Goal: Book appointment/travel/reservation

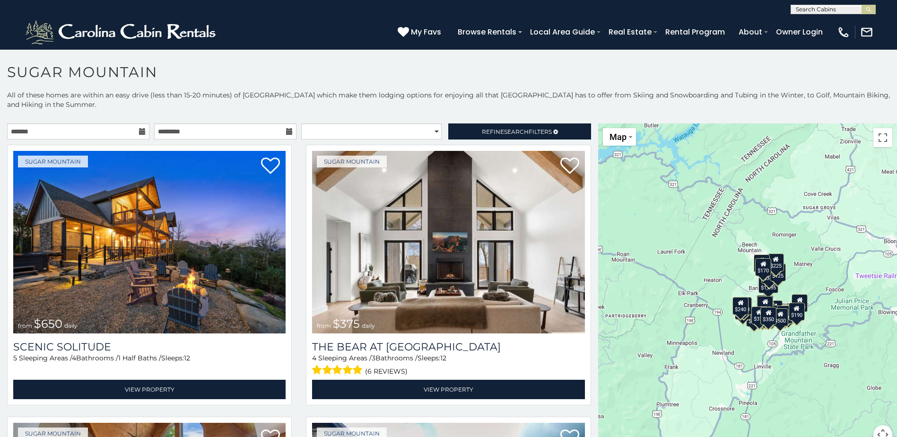
drag, startPoint x: 717, startPoint y: 351, endPoint x: 680, endPoint y: 340, distance: 38.6
click at [680, 340] on div "$650 $375 $350 $350 $200 $375 $195 $265 $190 $175 $155 $290 $175 $345 $1,095 $1…" at bounding box center [747, 289] width 299 height 332
drag, startPoint x: 879, startPoint y: 136, endPoint x: 881, endPoint y: 185, distance: 49.2
click at [879, 136] on button "Toggle fullscreen view" at bounding box center [883, 137] width 19 height 19
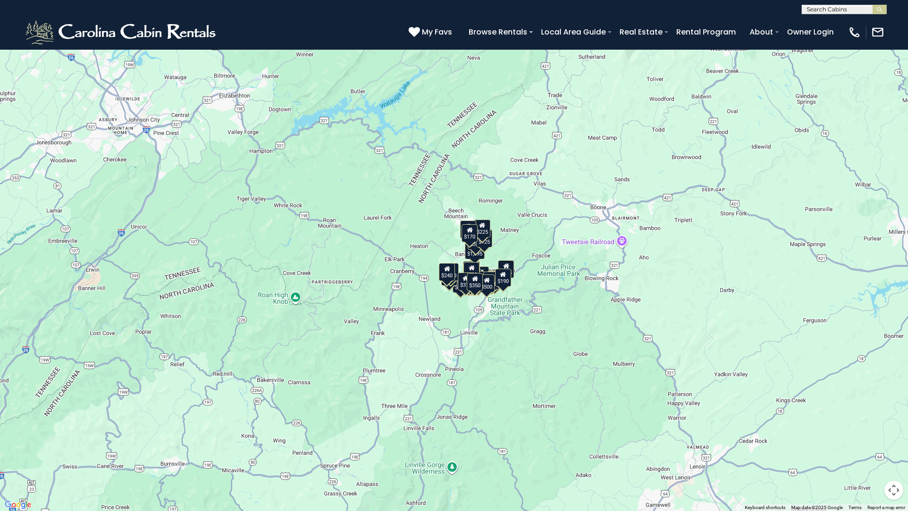
click at [501, 259] on div "$650 $375 $350 $350 $200 $375 $195 $265 $190 $175 $155 $290 $175 $345 $1,095 $1…" at bounding box center [454, 255] width 908 height 511
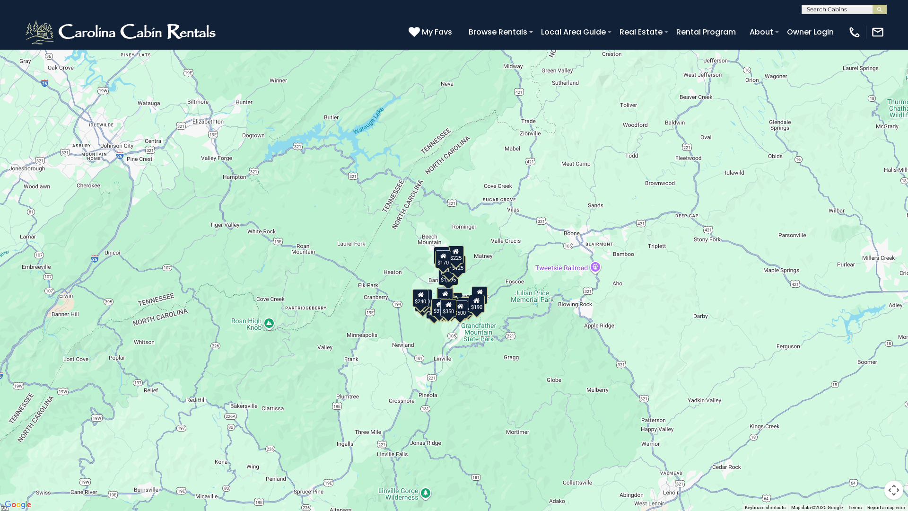
drag, startPoint x: 501, startPoint y: 256, endPoint x: 475, endPoint y: 280, distance: 35.5
click at [475, 280] on div "$650 $375 $350 $350 $200 $375 $195 $265 $190 $175 $155 $290 $175 $345 $1,095 $1…" at bounding box center [454, 255] width 908 height 511
click at [30, 15] on button "Map" at bounding box center [21, 14] width 33 height 18
click at [449, 265] on div "$170" at bounding box center [444, 259] width 16 height 18
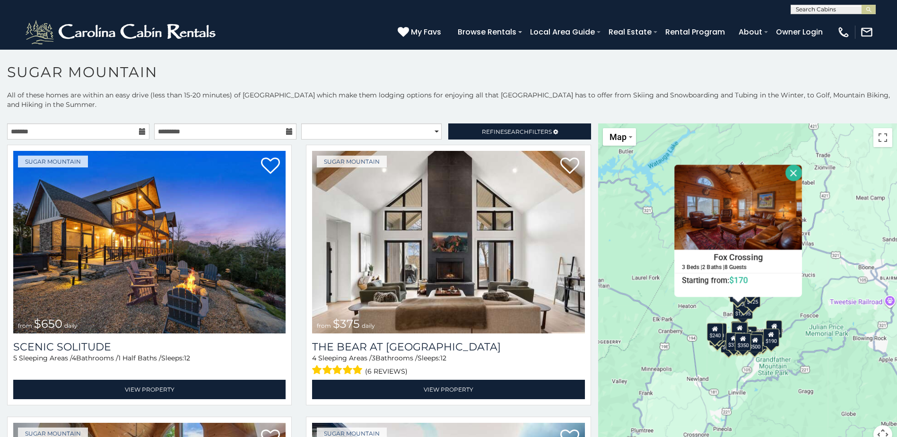
click at [787, 172] on button "Close" at bounding box center [794, 173] width 17 height 17
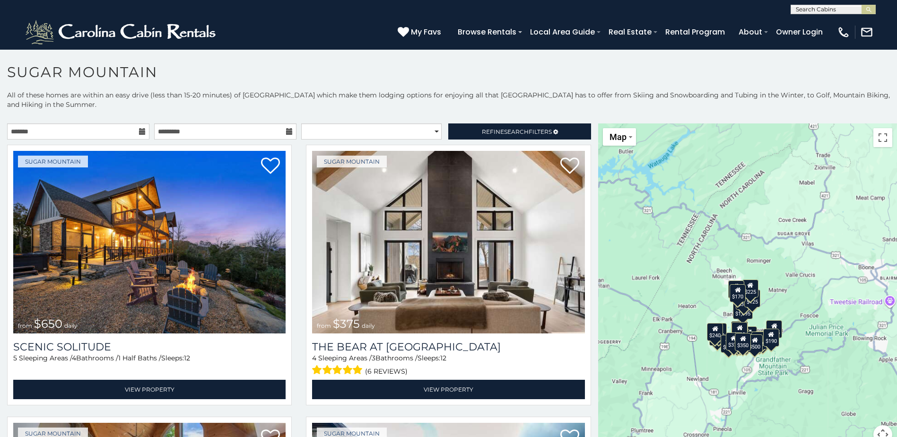
click at [140, 133] on icon at bounding box center [142, 131] width 7 height 7
click at [78, 131] on input "text" at bounding box center [78, 131] width 142 height 16
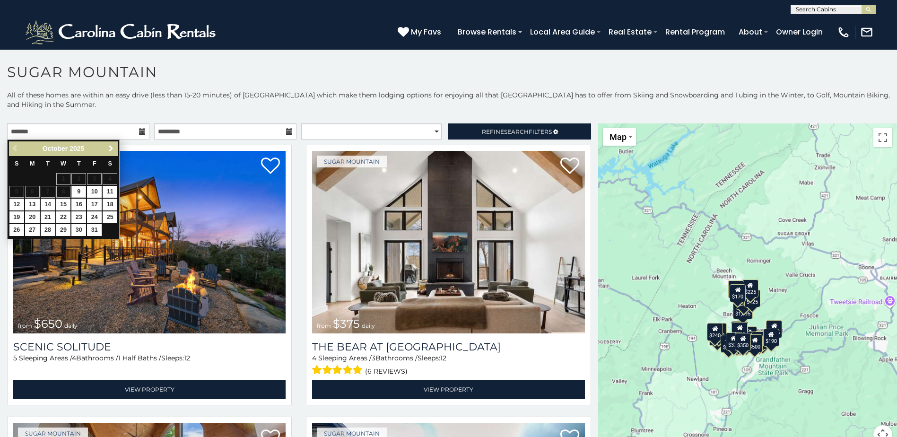
click at [111, 149] on span "Next" at bounding box center [111, 149] width 8 height 8
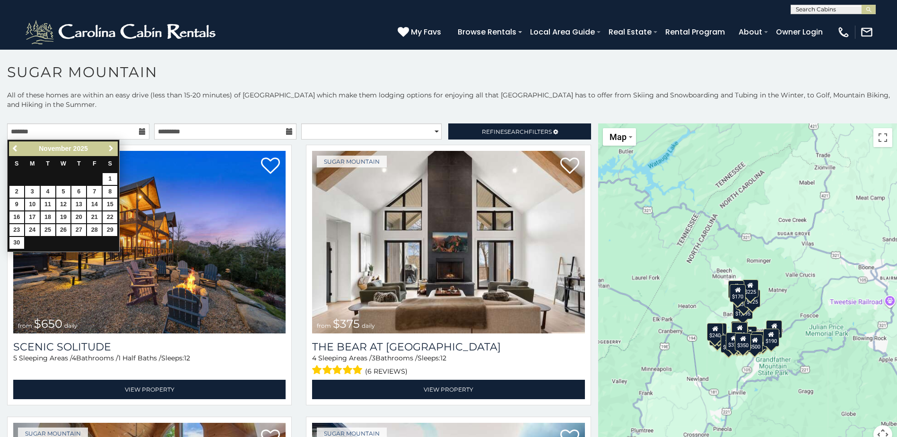
click at [111, 149] on span "Next" at bounding box center [111, 149] width 8 height 8
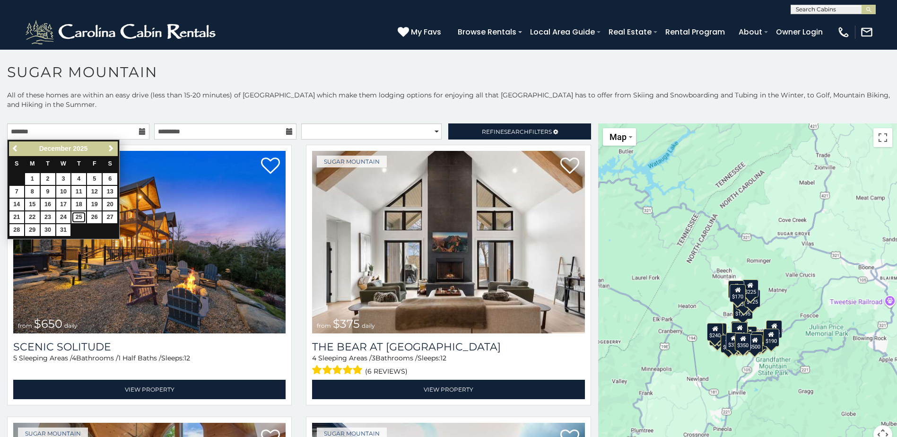
click at [78, 218] on link "25" at bounding box center [78, 217] width 15 height 12
type input "**********"
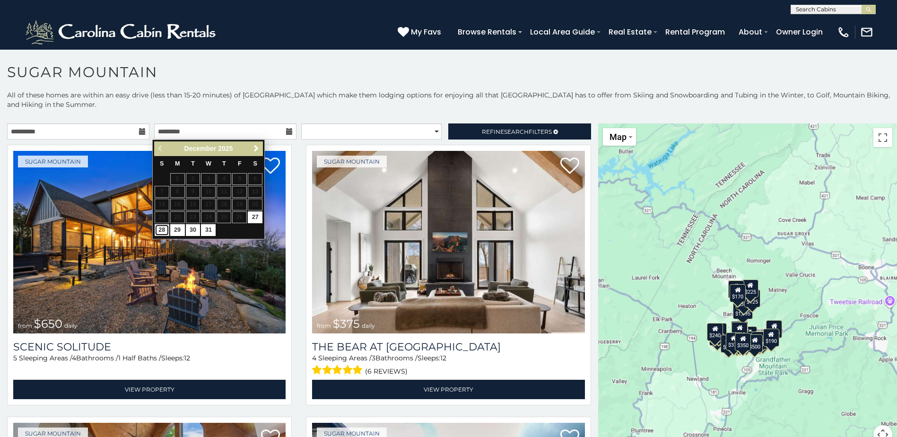
click at [162, 233] on link "28" at bounding box center [162, 230] width 15 height 12
type input "**********"
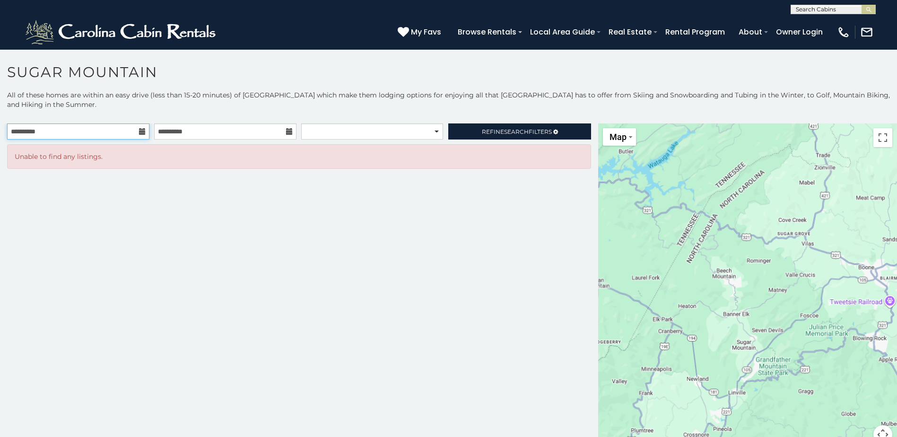
click at [57, 131] on input "**********" at bounding box center [78, 131] width 142 height 16
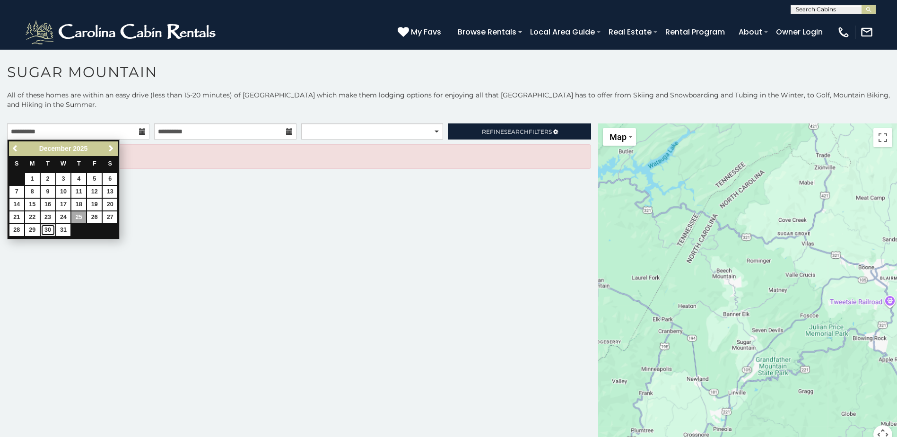
click at [48, 231] on link "30" at bounding box center [48, 230] width 15 height 12
type input "**********"
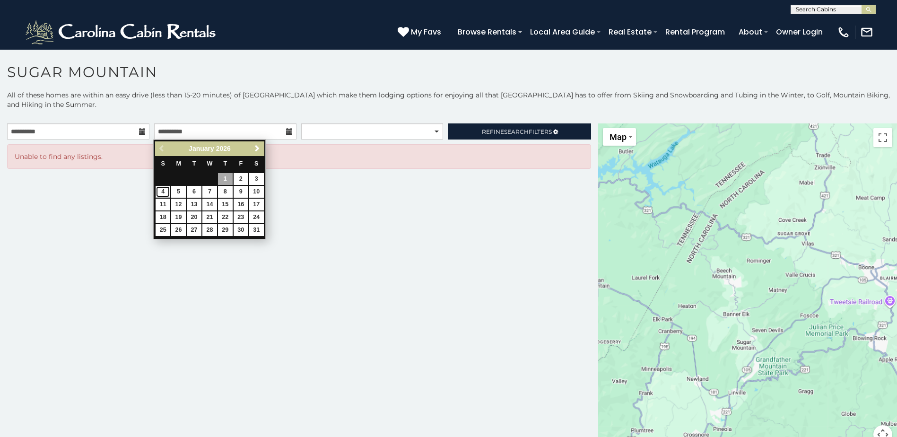
click at [165, 191] on link "4" at bounding box center [163, 192] width 15 height 12
type input "**********"
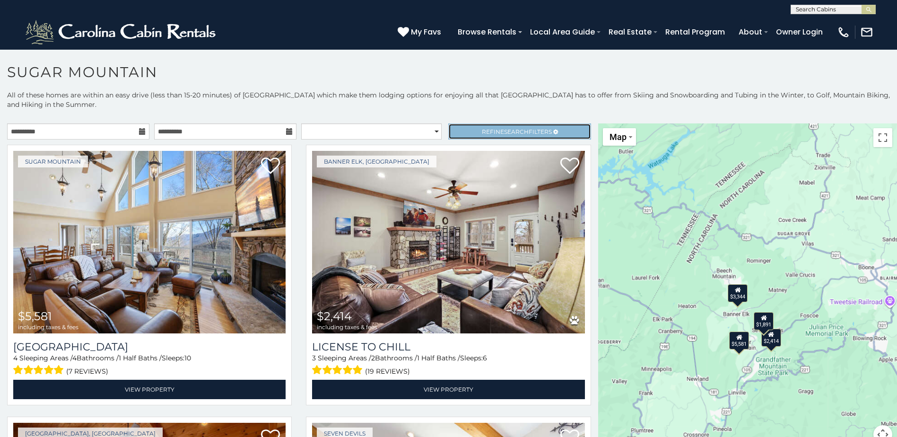
click at [521, 132] on span "Search" at bounding box center [516, 131] width 25 height 7
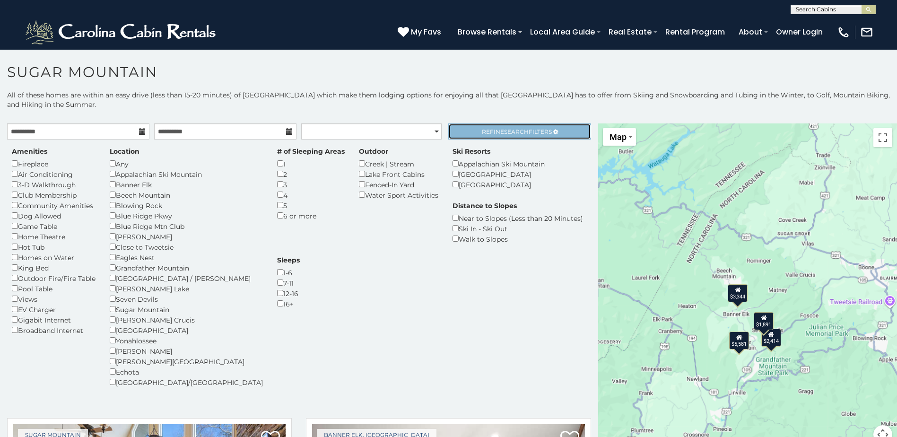
click at [521, 132] on span "Search" at bounding box center [516, 131] width 25 height 7
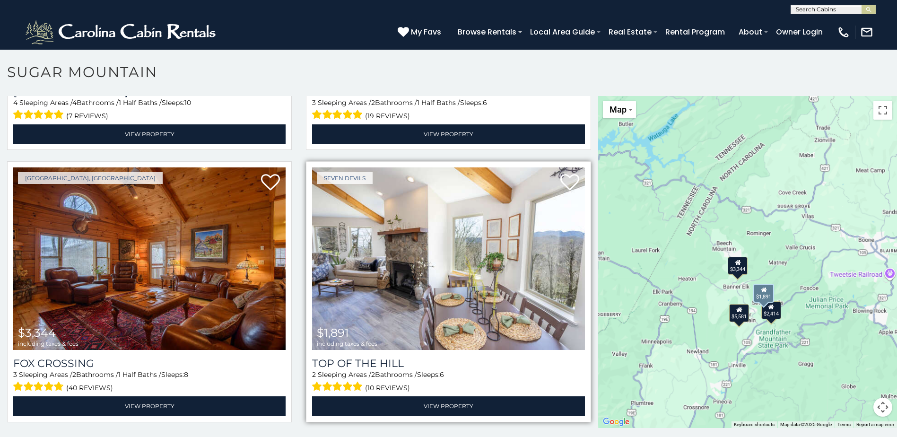
scroll to position [5, 0]
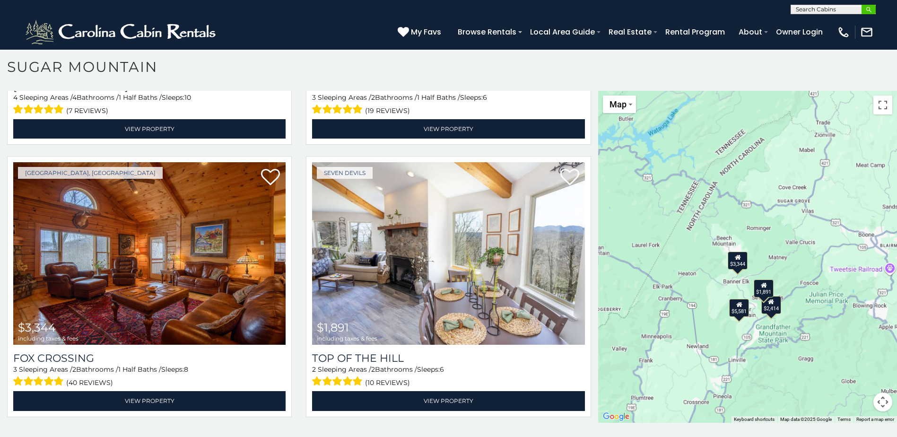
drag, startPoint x: 822, startPoint y: 12, endPoint x: 870, endPoint y: 14, distance: 48.3
click at [845, 13] on input "text" at bounding box center [832, 11] width 83 height 9
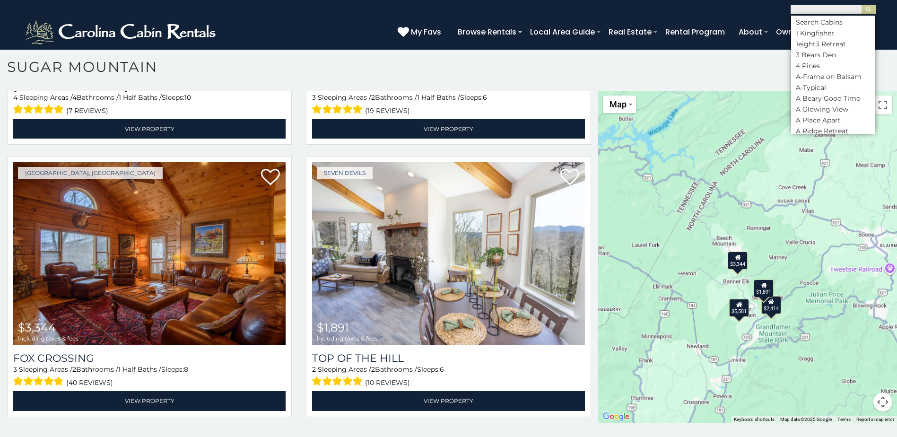
click at [616, 78] on h1 "Sugar Mountain" at bounding box center [448, 71] width 897 height 27
